Goal: Task Accomplishment & Management: Use online tool/utility

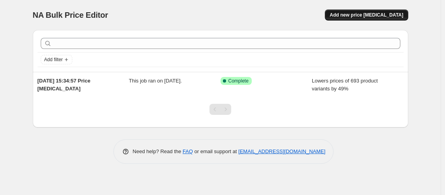
click at [355, 11] on button "Add new price [MEDICAL_DATA]" at bounding box center [366, 14] width 83 height 11
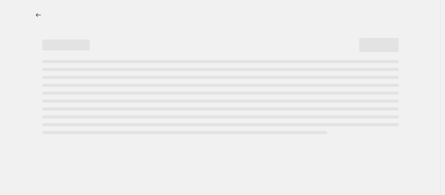
select select "percentage"
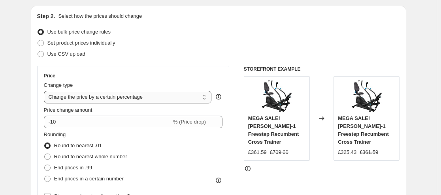
scroll to position [119, 0]
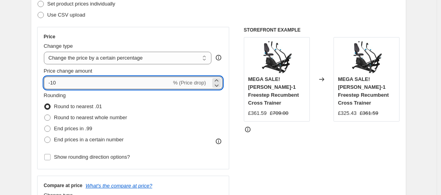
click at [114, 87] on input "-10" at bounding box center [108, 83] width 128 height 13
click at [115, 87] on input "-10" at bounding box center [108, 83] width 128 height 13
type input "-1"
click at [36, 86] on div "Step 2. Select how the prices should change Use bulk price change rules Set pro…" at bounding box center [219, 106] width 376 height 278
click at [57, 84] on input "-41" at bounding box center [108, 83] width 128 height 13
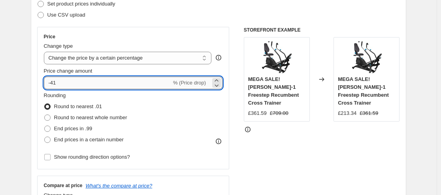
drag, startPoint x: 60, startPoint y: 84, endPoint x: 53, endPoint y: 81, distance: 7.5
click at [53, 81] on input "-41" at bounding box center [108, 83] width 128 height 13
type input "-39"
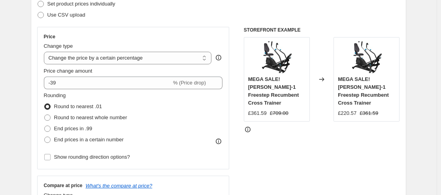
click at [41, 87] on div "Price Change type Change the price to a certain amount Change the price by a ce…" at bounding box center [133, 98] width 193 height 143
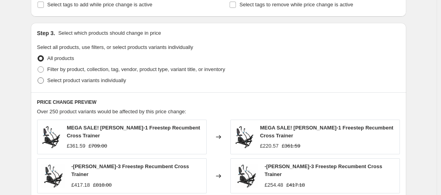
scroll to position [356, 0]
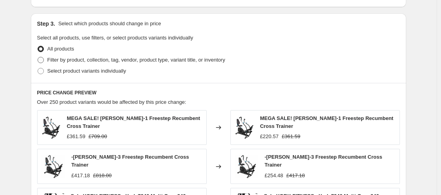
click at [127, 59] on span "Filter by product, collection, tag, vendor, product type, variant title, or inv…" at bounding box center [136, 60] width 178 height 6
click at [38, 57] on input "Filter by product, collection, tag, vendor, product type, variant title, or inv…" at bounding box center [38, 57] width 0 height 0
radio input "true"
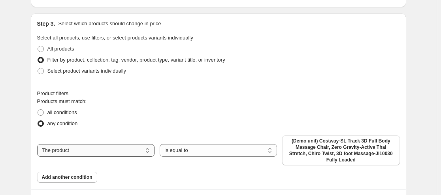
click at [137, 147] on select "The product The product's collection The product's tag The product's vendor The…" at bounding box center [95, 150] width 117 height 13
select select "collection"
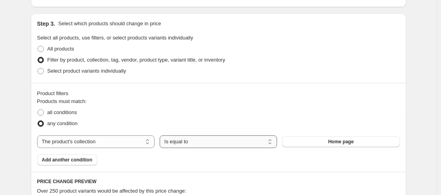
click at [215, 145] on select "Is equal to Is not equal to" at bounding box center [218, 142] width 117 height 13
select select "not_equal"
click at [311, 139] on button "Home page" at bounding box center [340, 141] width 117 height 11
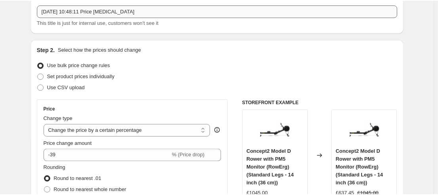
scroll to position [0, 0]
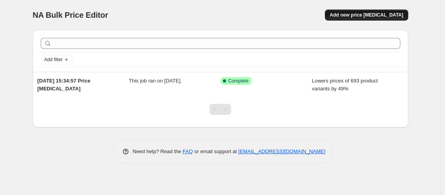
click at [363, 11] on button "Add new price [MEDICAL_DATA]" at bounding box center [366, 14] width 83 height 11
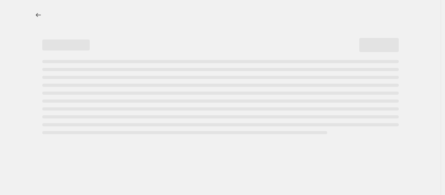
select select "percentage"
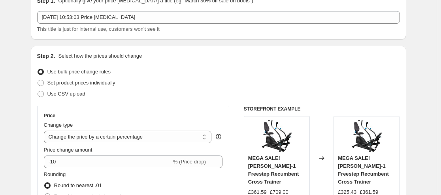
scroll to position [79, 0]
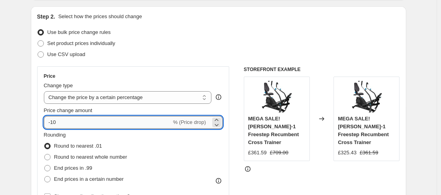
click at [73, 119] on input "-10" at bounding box center [108, 122] width 128 height 13
type input "-1"
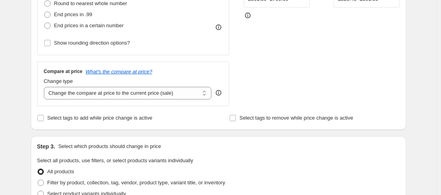
scroll to position [237, 0]
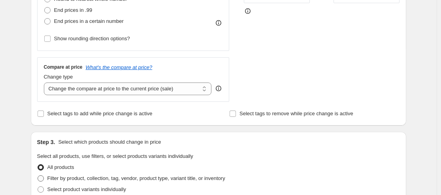
type input "-39"
click at [80, 178] on span "Filter by product, collection, tag, vendor, product type, variant title, or inv…" at bounding box center [136, 179] width 178 height 6
click at [38, 176] on input "Filter by product, collection, tag, vendor, product type, variant title, or inv…" at bounding box center [38, 176] width 0 height 0
radio input "true"
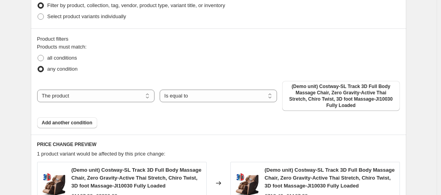
scroll to position [396, 0]
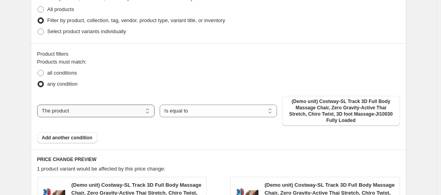
click at [120, 110] on select "The product The product's collection The product's tag The product's vendor The…" at bounding box center [95, 111] width 117 height 13
select select "collection"
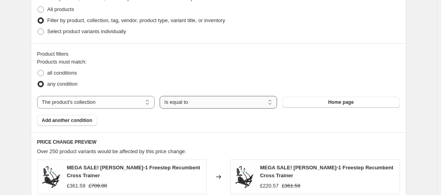
click at [176, 104] on select "Is equal to Is not equal to" at bounding box center [218, 102] width 117 height 13
select select "not_equal"
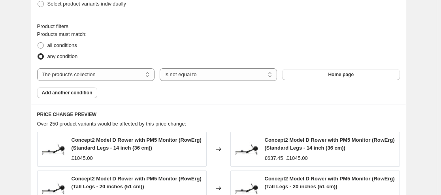
scroll to position [435, 0]
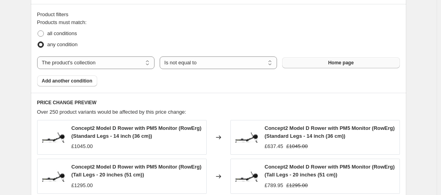
click at [344, 62] on span "Home page" at bounding box center [341, 63] width 26 height 6
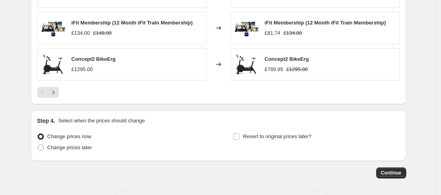
scroll to position [633, 0]
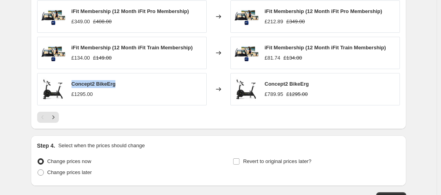
drag, startPoint x: 141, startPoint y: 85, endPoint x: 74, endPoint y: 80, distance: 67.9
click at [74, 80] on div "Concept2 BikeErg £1295.00" at bounding box center [122, 89] width 170 height 32
copy span "Concept2 BikeErg"
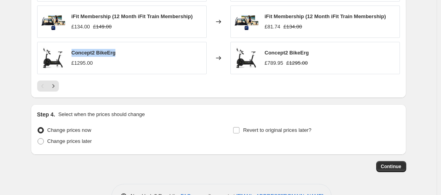
scroll to position [690, 0]
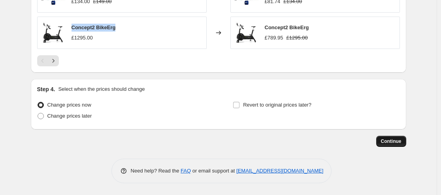
click at [386, 144] on span "Continue" at bounding box center [391, 141] width 21 height 6
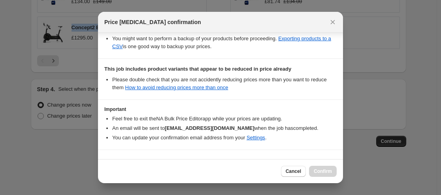
scroll to position [181, 0]
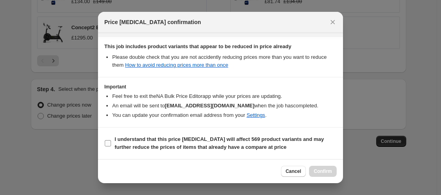
click at [236, 142] on b "I understand that this price [MEDICAL_DATA] will affect 569 product variants an…" at bounding box center [220, 143] width 210 height 14
click at [111, 142] on input "I understand that this price [MEDICAL_DATA] will affect 569 product variants an…" at bounding box center [108, 143] width 6 height 6
checkbox input "true"
click at [318, 168] on button "Confirm" at bounding box center [323, 171] width 28 height 11
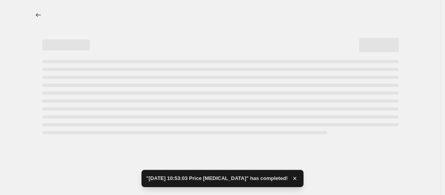
select select "percentage"
select select "collection"
select select "not_equal"
